Goal: Information Seeking & Learning: Learn about a topic

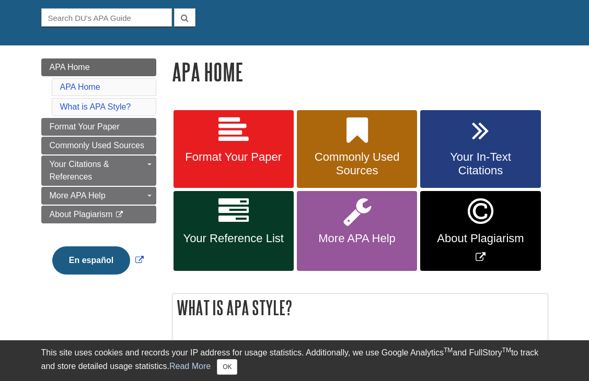
scroll to position [157, 0]
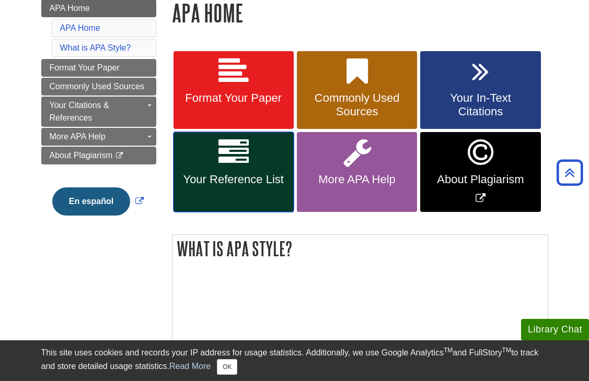
click at [251, 179] on span "Your Reference List" at bounding box center [233, 180] width 104 height 14
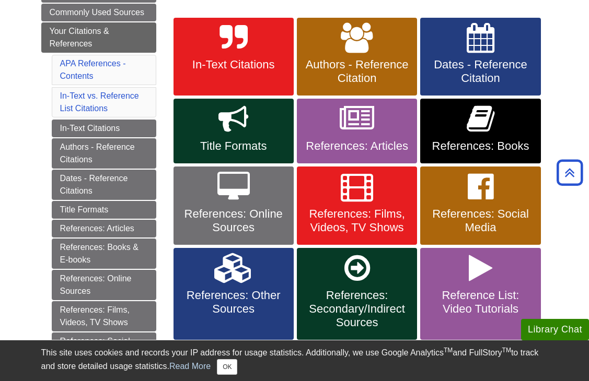
scroll to position [209, 0]
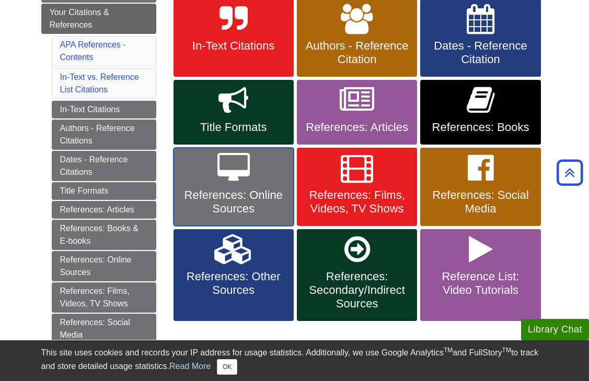
click at [233, 195] on span "References: Online Sources" at bounding box center [233, 202] width 104 height 27
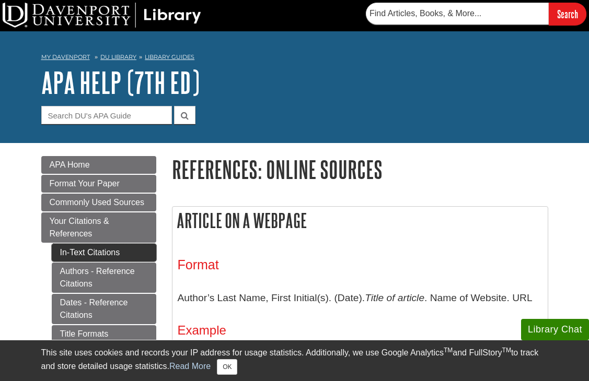
click at [84, 248] on link "In-Text Citations" at bounding box center [104, 253] width 104 height 18
